Goal: Information Seeking & Learning: Learn about a topic

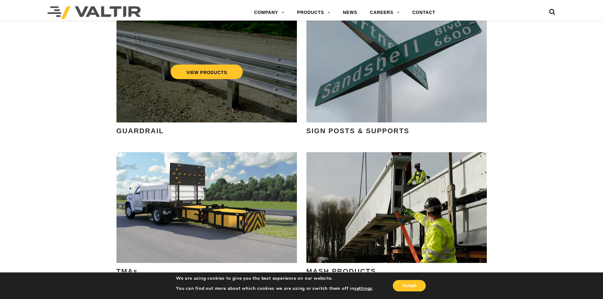
scroll to position [823, 0]
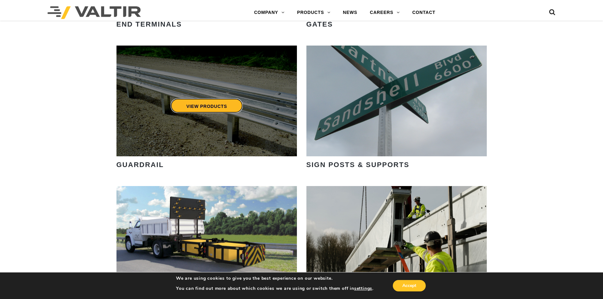
click at [222, 109] on link "VIEW PRODUCTS" at bounding box center [206, 105] width 73 height 15
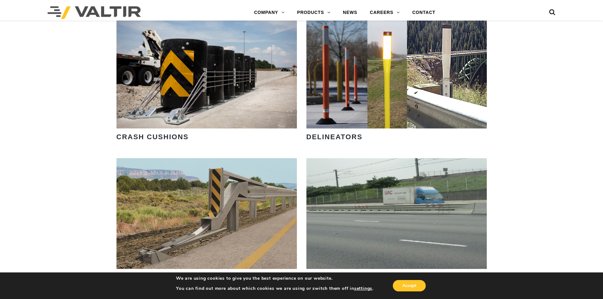
scroll to position [665, 0]
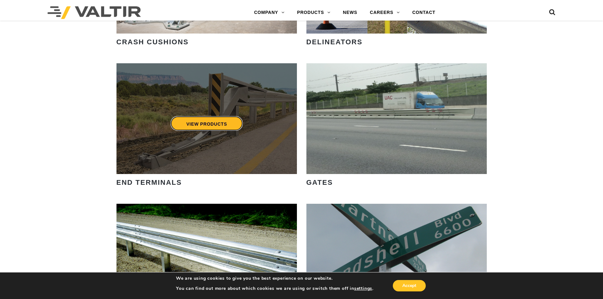
click at [214, 117] on link "VIEW PRODUCTS" at bounding box center [206, 123] width 73 height 15
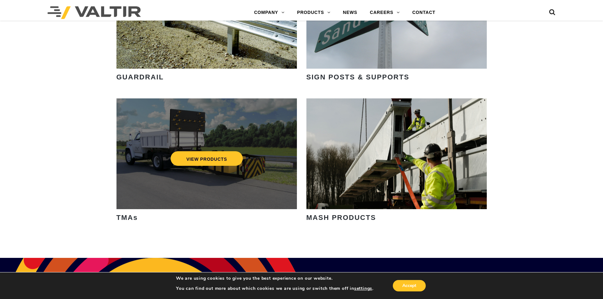
scroll to position [792, 0]
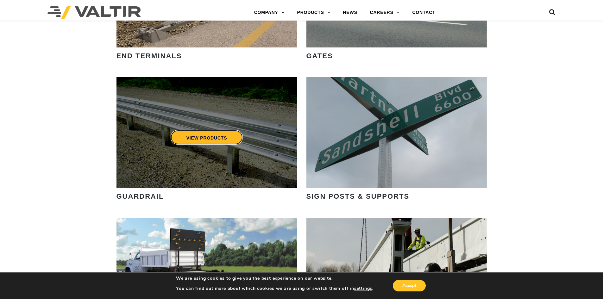
click at [215, 133] on link "VIEW PRODUCTS" at bounding box center [206, 137] width 73 height 15
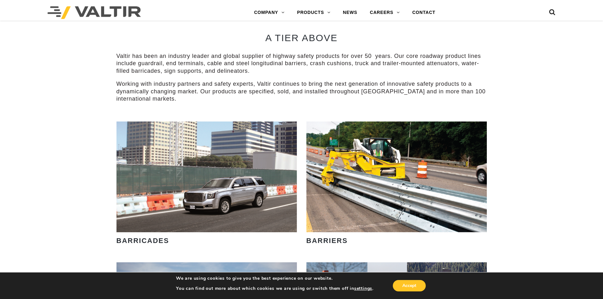
scroll to position [412, 0]
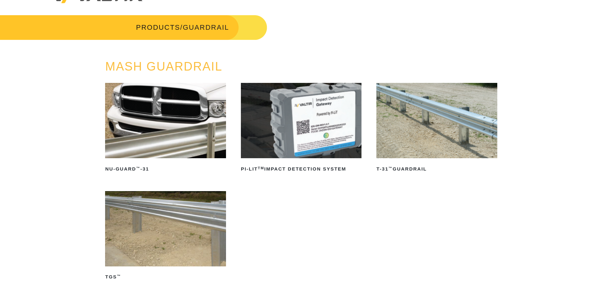
scroll to position [32, 0]
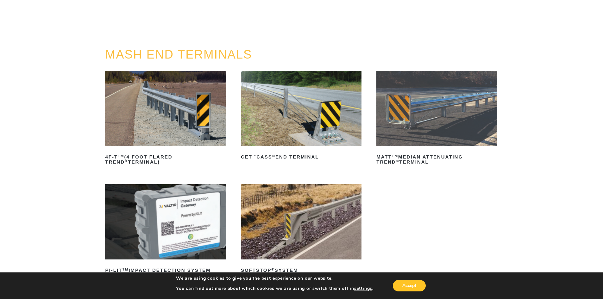
scroll to position [63, 0]
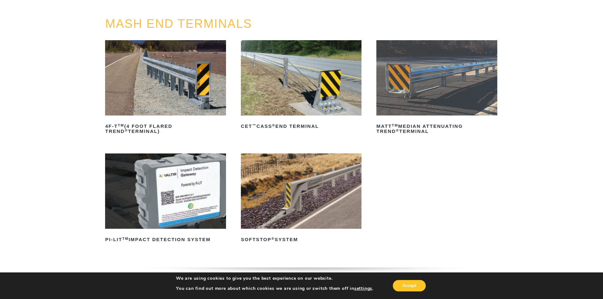
click at [167, 88] on img at bounding box center [165, 77] width 121 height 75
click at [347, 80] on img at bounding box center [301, 77] width 121 height 75
click at [427, 92] on img at bounding box center [436, 77] width 121 height 75
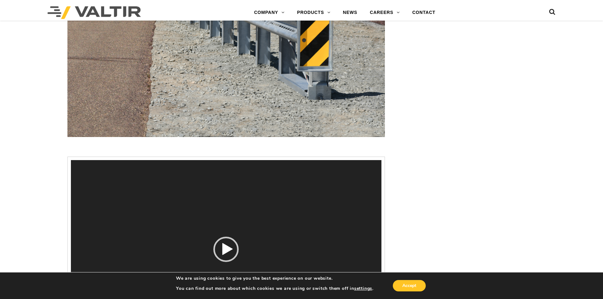
scroll to position [950, 0]
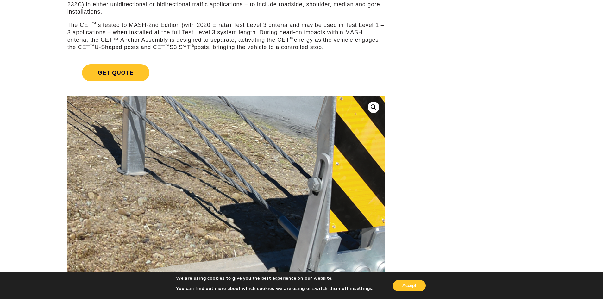
scroll to position [158, 0]
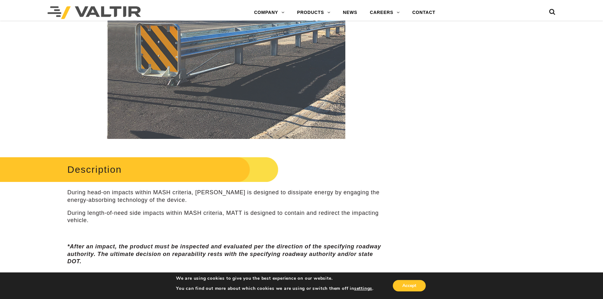
scroll to position [317, 0]
